Goal: Check status

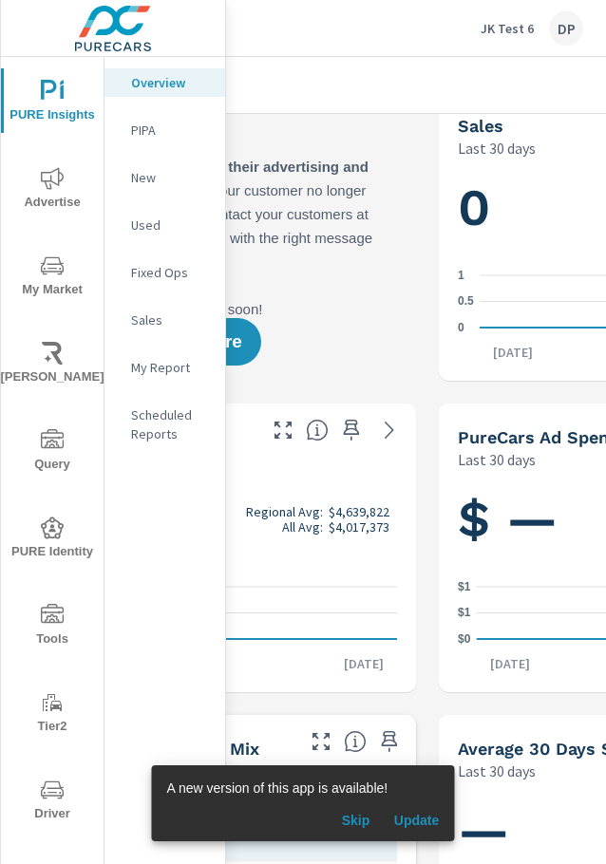
scroll to position [33, 271]
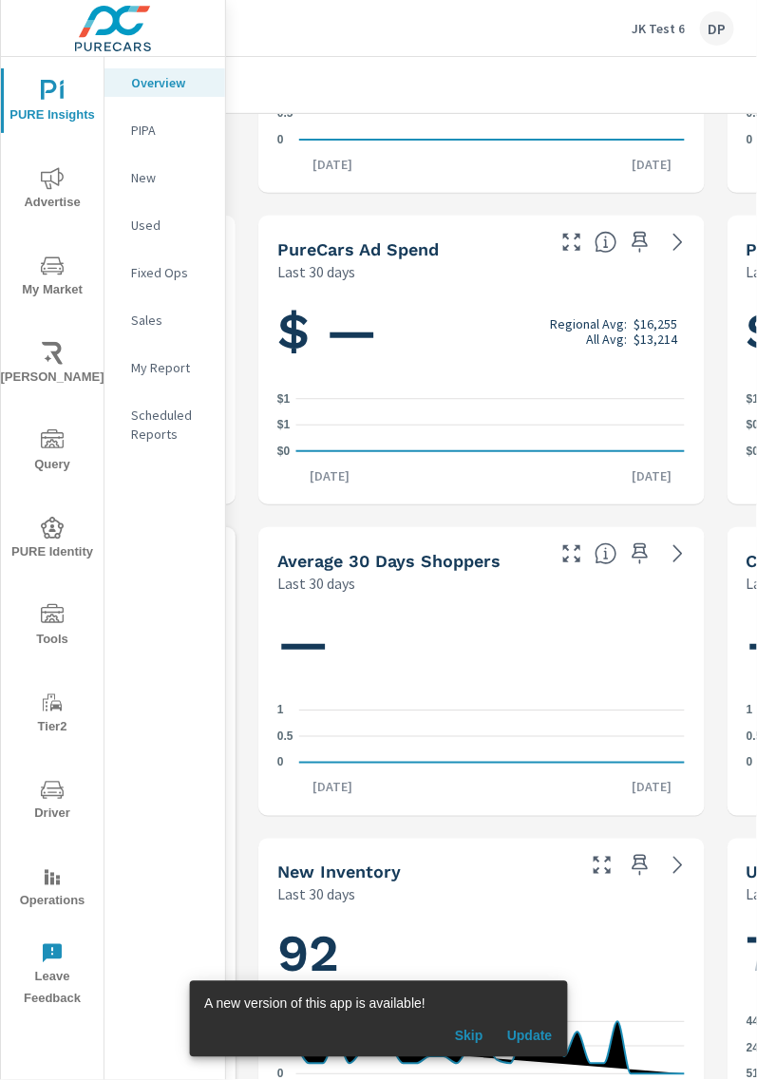
scroll to position [221, 446]
